Goal: Transaction & Acquisition: Purchase product/service

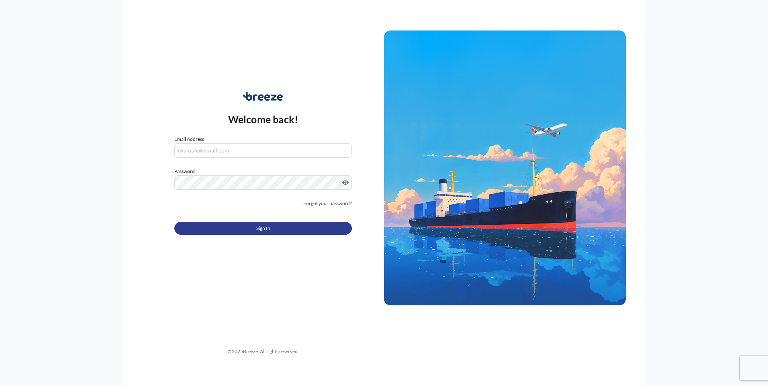
type input "[EMAIL_ADDRESS][DOMAIN_NAME]"
click at [239, 225] on button "Sign In" at bounding box center [263, 228] width 178 height 13
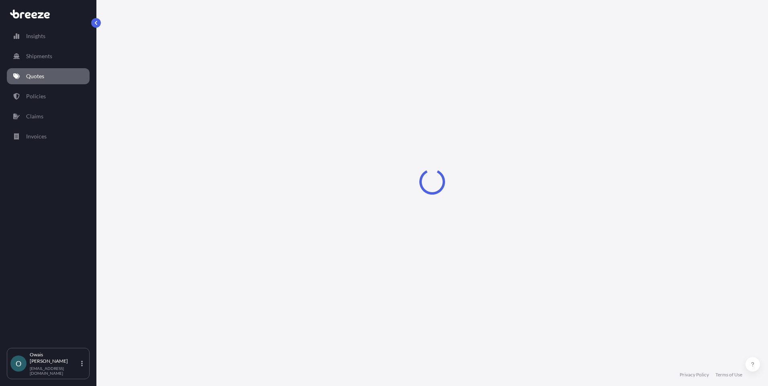
select select "Road"
select select "Air"
select select "1"
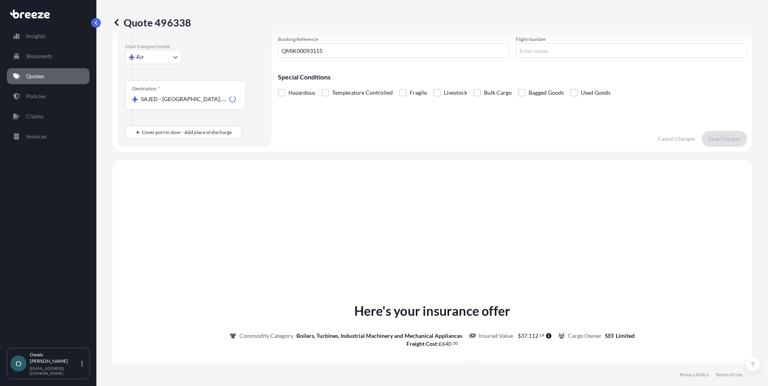
scroll to position [274, 0]
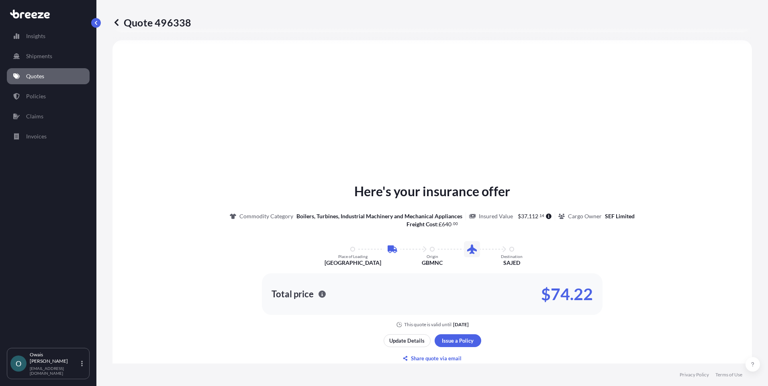
click at [66, 71] on link "Quotes" at bounding box center [48, 76] width 83 height 16
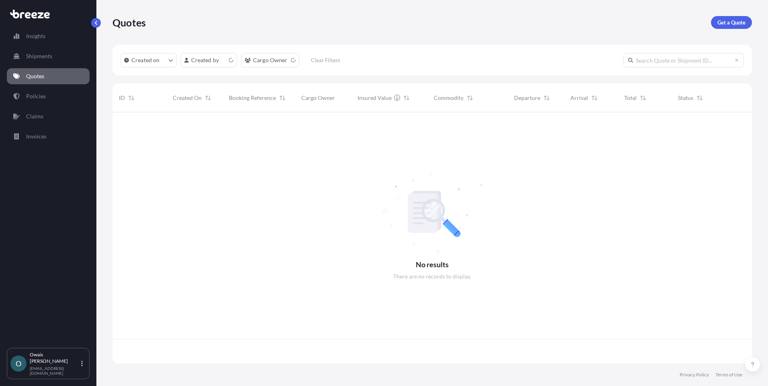
scroll to position [250, 634]
click at [715, 19] on link "Get a Quote" at bounding box center [731, 22] width 41 height 13
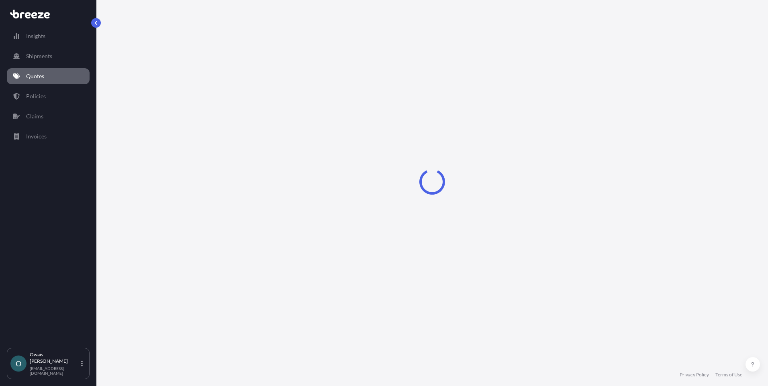
select select "Air"
select select "1"
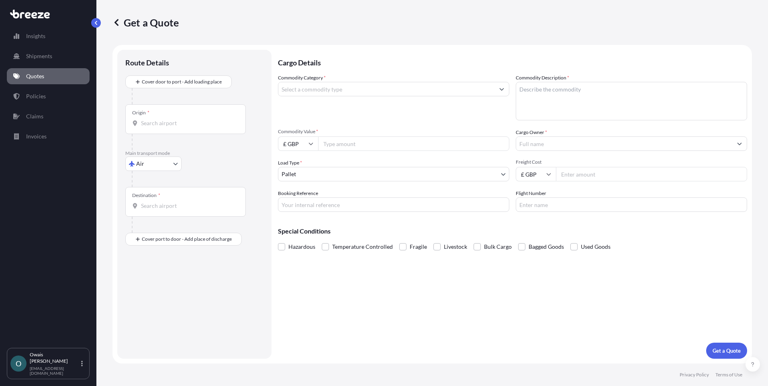
click at [307, 88] on input "Commodity Category *" at bounding box center [386, 89] width 216 height 14
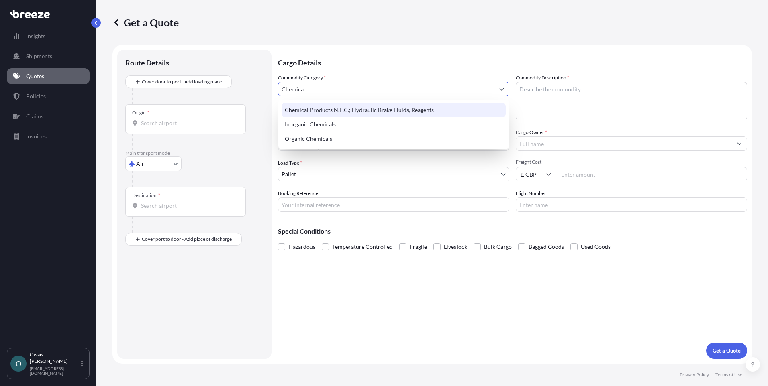
click at [349, 109] on div "Chemical Products N.E.C.; Hydraulic Brake Fluids, Reagents" at bounding box center [394, 110] width 224 height 14
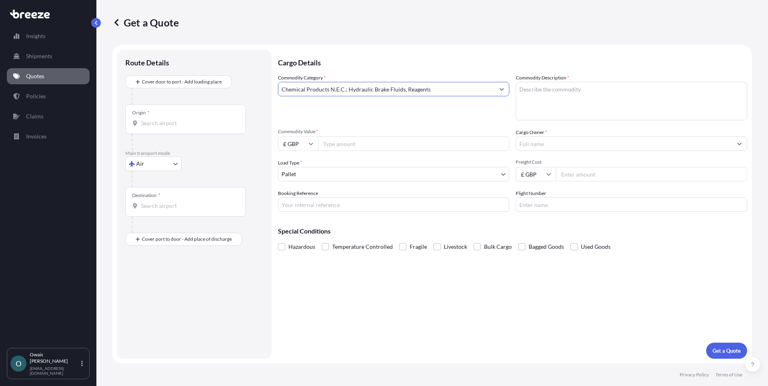
type input "Chemical Products N.E.C.; Hydraulic Brake Fluids, Reagents"
click at [605, 102] on textarea "Commodity Description *" at bounding box center [631, 101] width 231 height 39
type textarea "Chemicals / Solutions"
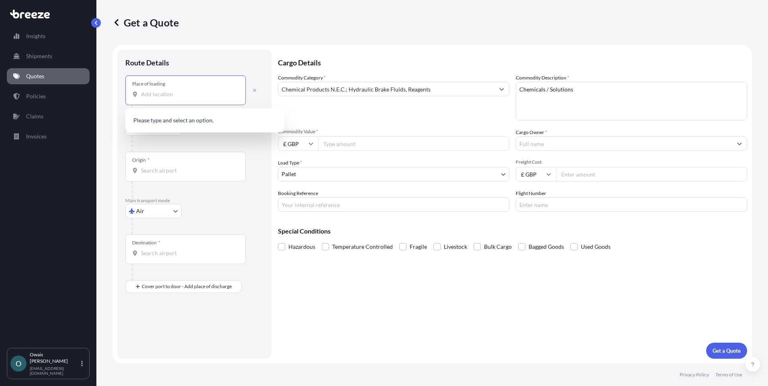
click at [166, 95] on input "Place of loading" at bounding box center [188, 94] width 95 height 8
paste input "Saint Neots"
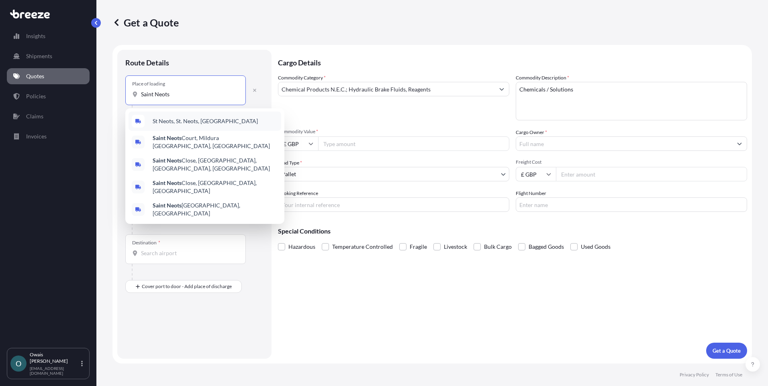
click at [198, 121] on span "St Neots, St. Neots, [GEOGRAPHIC_DATA]" at bounding box center [205, 121] width 105 height 8
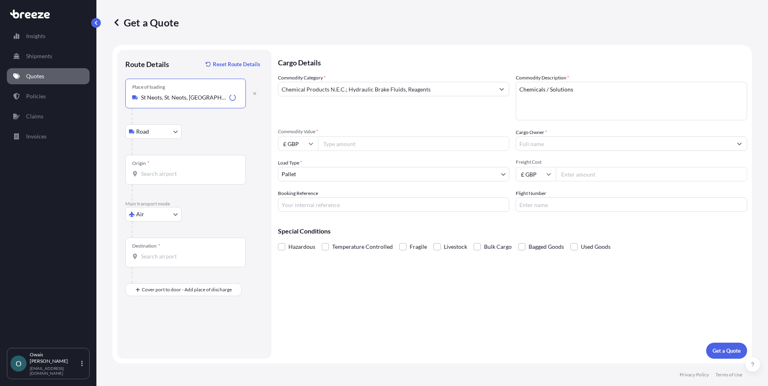
type input "St Neots, St. Neots, [GEOGRAPHIC_DATA]"
click at [167, 174] on input "Origin *" at bounding box center [188, 174] width 95 height 8
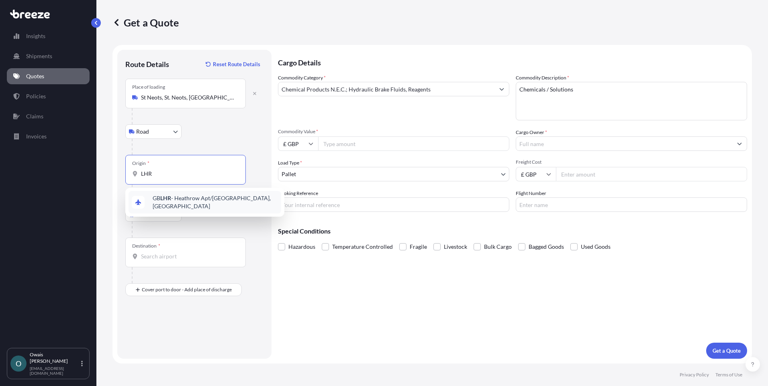
click at [180, 200] on span "GB LHR - Heathrow Apt/[GEOGRAPHIC_DATA], [GEOGRAPHIC_DATA]" at bounding box center [215, 202] width 125 height 16
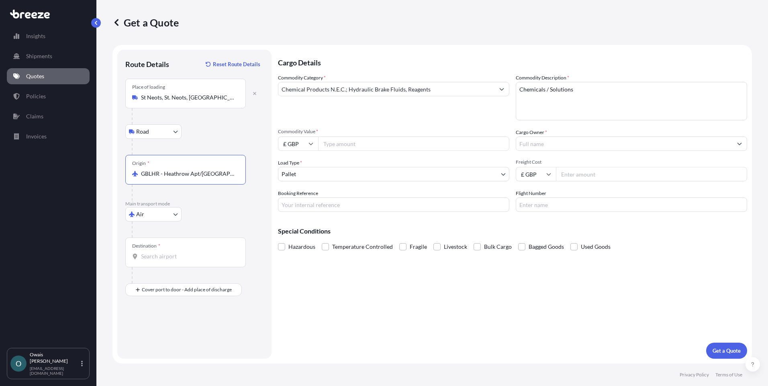
type input "GBLHR - Heathrow Apt/[GEOGRAPHIC_DATA], [GEOGRAPHIC_DATA]"
click at [168, 263] on div "Destination *" at bounding box center [185, 253] width 121 height 30
click at [168, 261] on input "Destination *" at bounding box center [188, 257] width 95 height 8
click at [175, 281] on span "SADMM - Ad [GEOGRAPHIC_DATA] , [GEOGRAPHIC_DATA]" at bounding box center [211, 284] width 117 height 8
type input "SADMM - Ad [GEOGRAPHIC_DATA], [GEOGRAPHIC_DATA]"
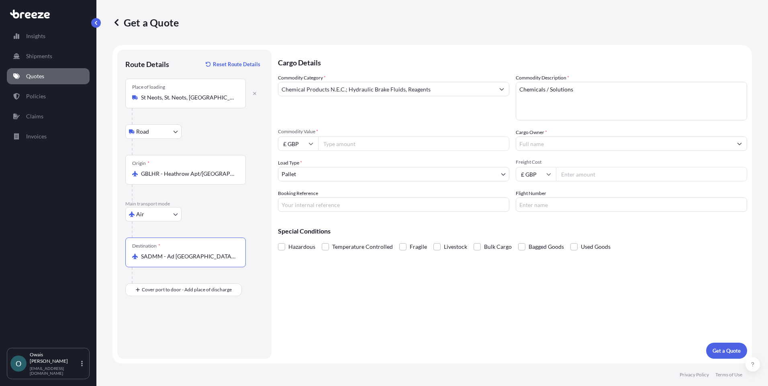
click at [344, 300] on div "Cargo Details Commodity Category * Chemical Products N.E.C.; Hydraulic Brake Fl…" at bounding box center [512, 204] width 469 height 309
click at [296, 246] on span "Hazardous" at bounding box center [301, 247] width 27 height 12
click at [278, 241] on input "Hazardous" at bounding box center [278, 241] width 0 height 0
click at [381, 147] on input "Commodity Value *" at bounding box center [413, 144] width 191 height 14
click at [301, 141] on input "£ GBP" at bounding box center [298, 144] width 40 height 14
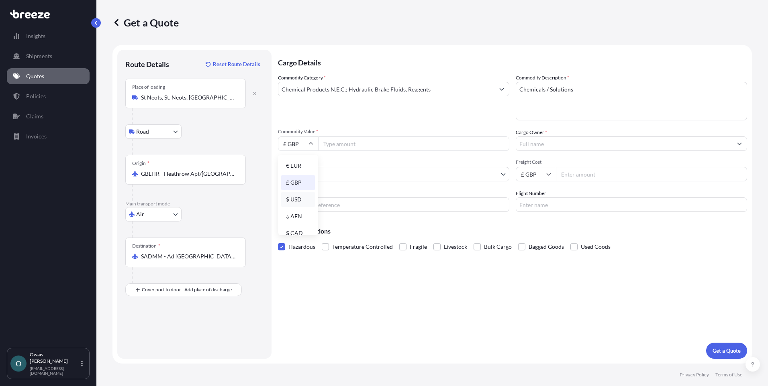
click at [303, 197] on div "$ USD" at bounding box center [298, 199] width 34 height 15
type input "$ USD"
click at [270, 194] on div "Route Details Reset Route Details Place of loading [GEOGRAPHIC_DATA] Rail Origi…" at bounding box center [194, 204] width 154 height 309
click at [350, 143] on input "Commodity Value *" at bounding box center [413, 144] width 191 height 14
type input "509.11"
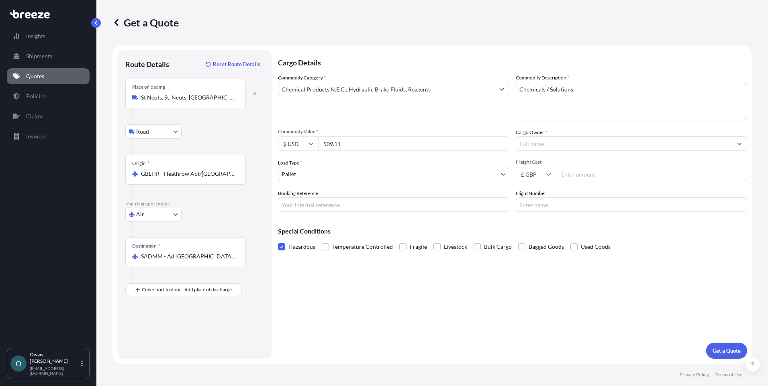
click at [558, 145] on input "Cargo Owner *" at bounding box center [624, 144] width 216 height 14
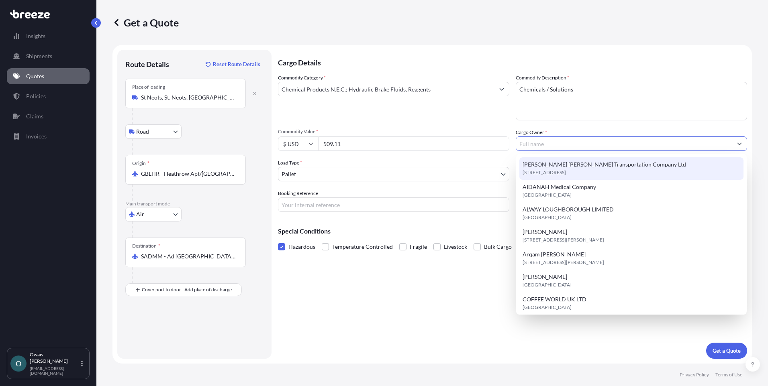
click at [550, 167] on span "[PERSON_NAME] [PERSON_NAME] Transportation Company Ltd" at bounding box center [605, 165] width 164 height 8
type input "[PERSON_NAME] [PERSON_NAME] Transportation Company Ltd"
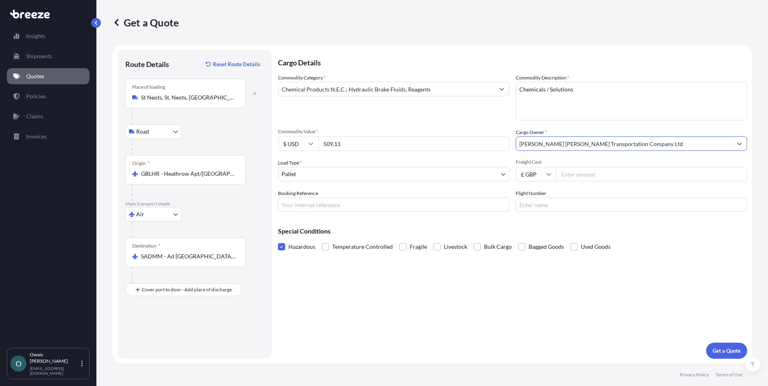
click at [496, 155] on div "Commodity Category * Chemical Products N.E.C.; Hydraulic Brake Fluids, Reagents…" at bounding box center [512, 143] width 469 height 138
click at [585, 175] on input "Freight Cost" at bounding box center [651, 174] width 191 height 14
type input "370"
click at [415, 202] on input "Booking Reference" at bounding box center [393, 205] width 231 height 14
type input "QMIK00093259"
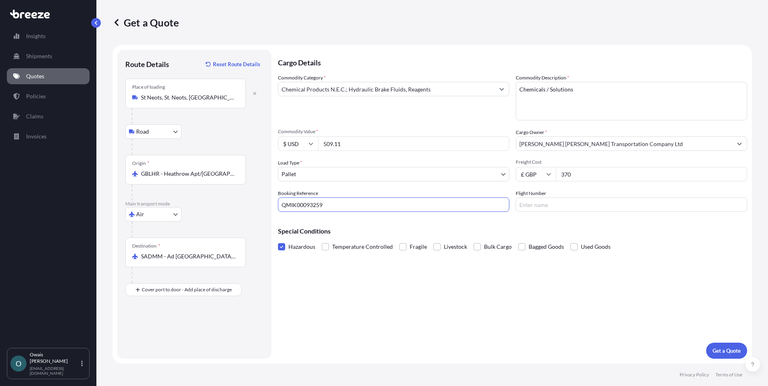
click at [476, 286] on div "Cargo Details Commodity Category * Chemical Products N.E.C.; Hydraulic Brake Fl…" at bounding box center [512, 204] width 469 height 309
click at [715, 347] on p "Get a Quote" at bounding box center [727, 351] width 28 height 8
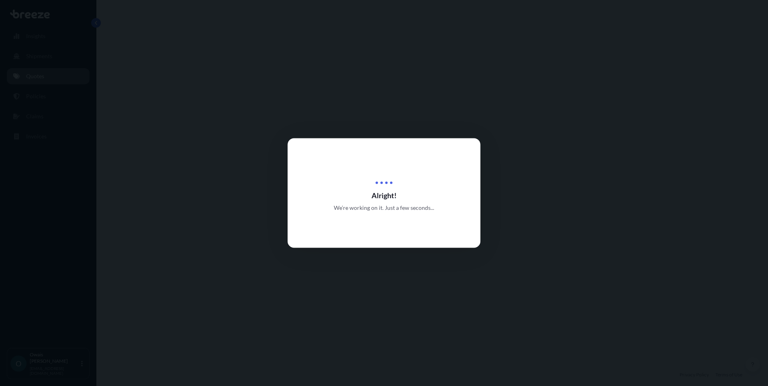
select select "Road"
select select "Air"
select select "1"
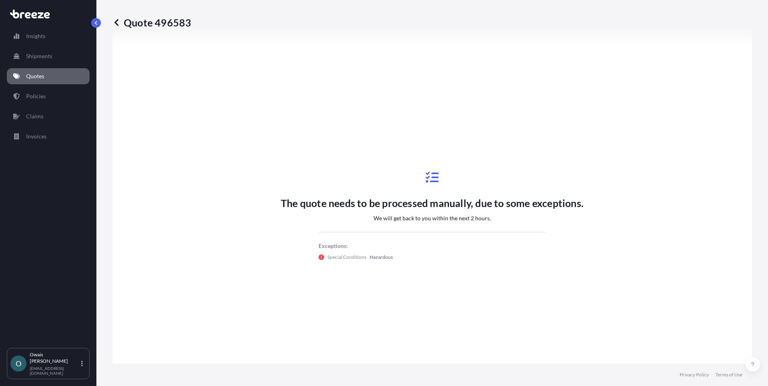
scroll to position [314, 0]
